Goal: Check status: Check status

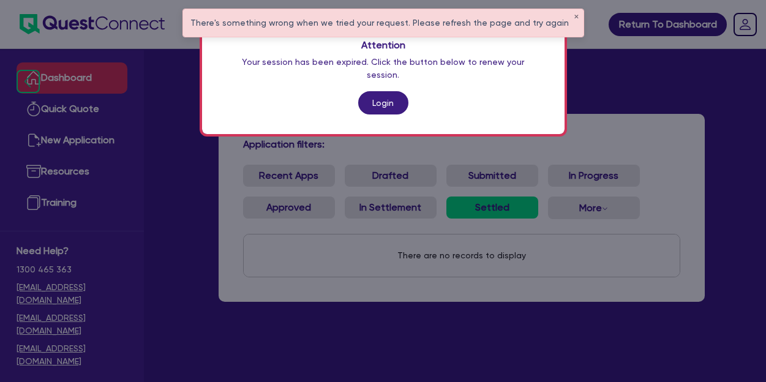
scroll to position [49, 0]
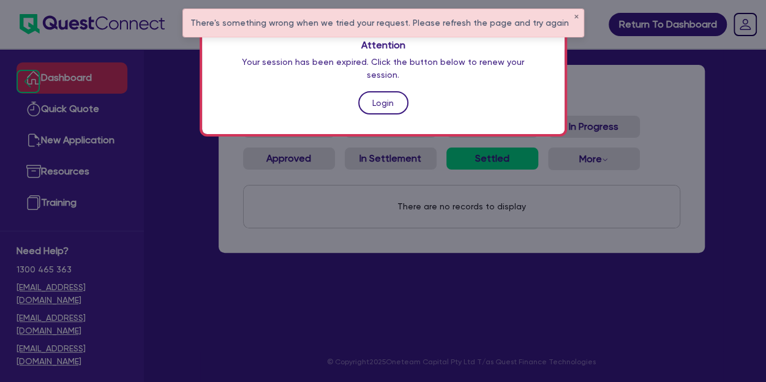
click at [383, 91] on link "Login" at bounding box center [383, 102] width 50 height 23
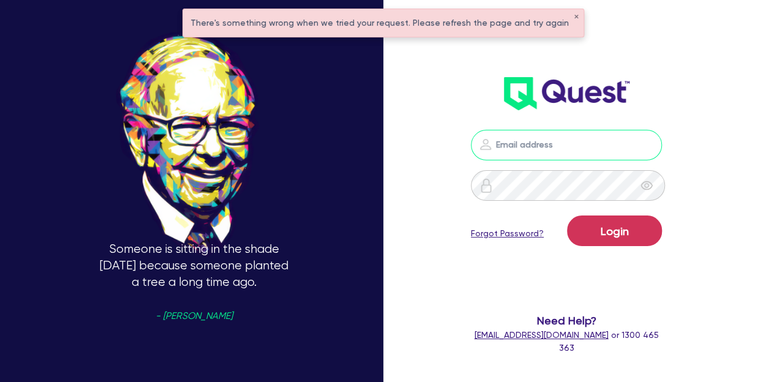
type input "[PERSON_NAME][EMAIL_ADDRESS][PERSON_NAME][DOMAIN_NAME]"
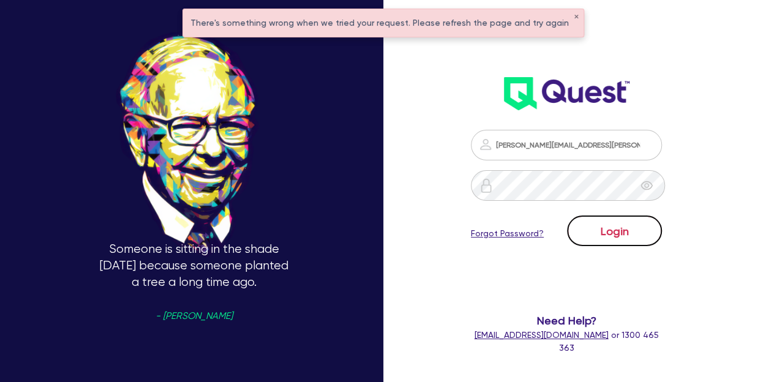
click at [615, 228] on button "Login" at bounding box center [614, 231] width 95 height 31
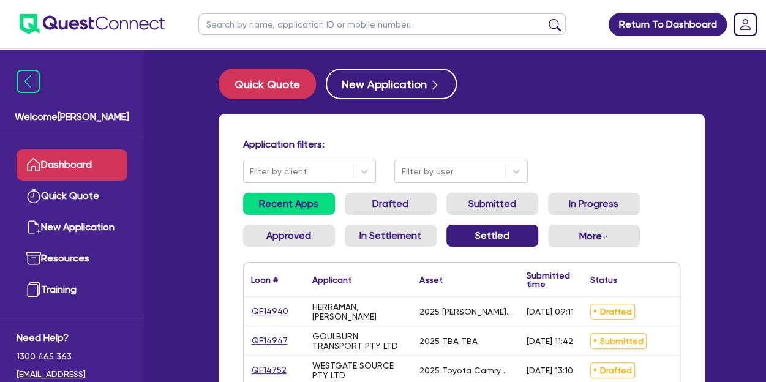
click at [487, 240] on link "Settled" at bounding box center [492, 236] width 92 height 22
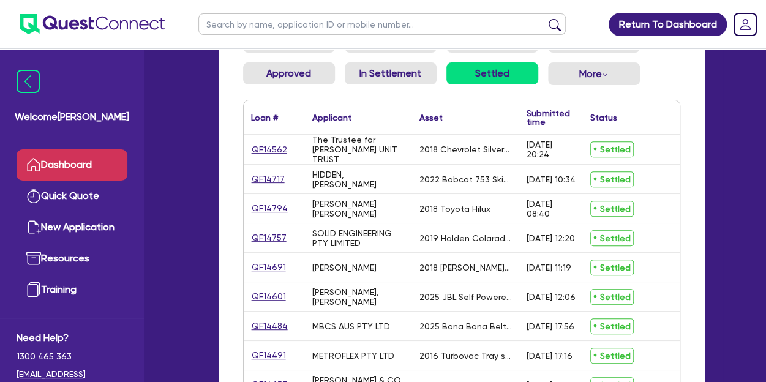
scroll to position [196, 0]
